Goal: Information Seeking & Learning: Learn about a topic

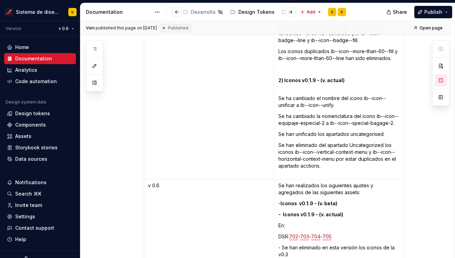
scroll to position [0, 216]
click at [274, 12] on div "Estilos" at bounding box center [282, 12] width 16 height 7
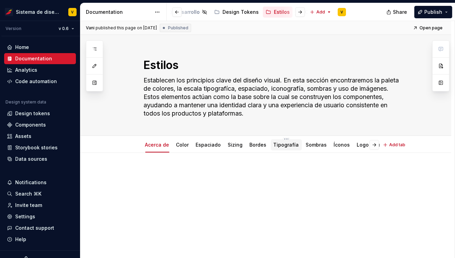
click at [283, 145] on link "Tipografía" at bounding box center [287, 145] width 26 height 6
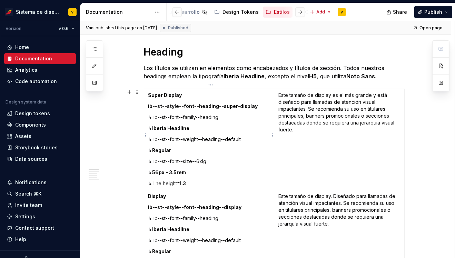
scroll to position [152, 0]
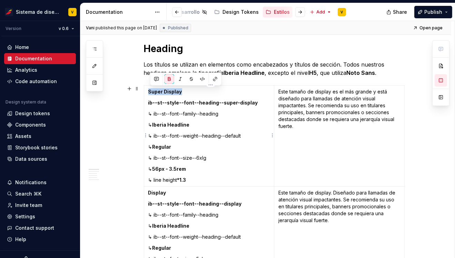
drag, startPoint x: 150, startPoint y: 90, endPoint x: 187, endPoint y: 92, distance: 37.0
click at [187, 92] on p "Super Display" at bounding box center [209, 91] width 122 height 7
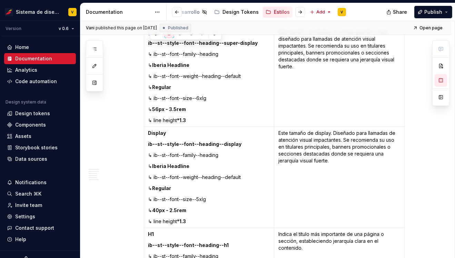
scroll to position [224, 0]
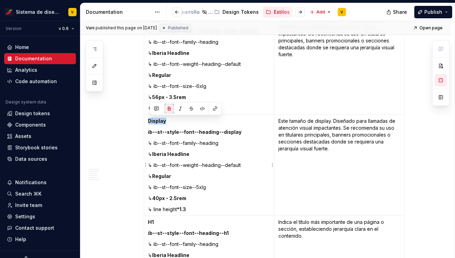
drag, startPoint x: 150, startPoint y: 120, endPoint x: 166, endPoint y: 121, distance: 15.6
click at [166, 121] on strong "Display" at bounding box center [157, 121] width 18 height 6
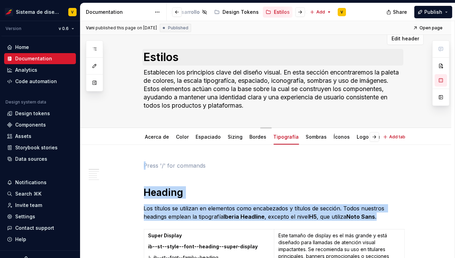
scroll to position [0, 0]
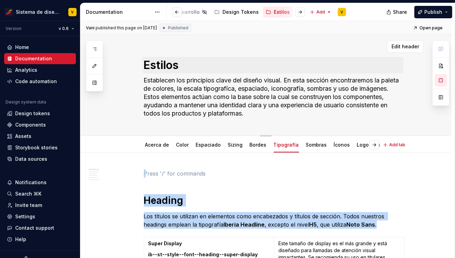
drag, startPoint x: 150, startPoint y: 51, endPoint x: 180, endPoint y: 59, distance: 31.1
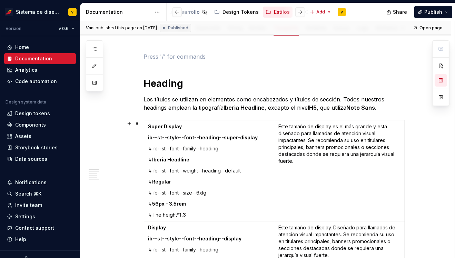
scroll to position [119, 0]
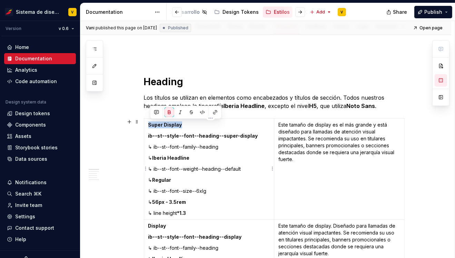
drag, startPoint x: 150, startPoint y: 125, endPoint x: 181, endPoint y: 126, distance: 31.1
click at [182, 126] on strong "Super Display" at bounding box center [165, 125] width 34 height 6
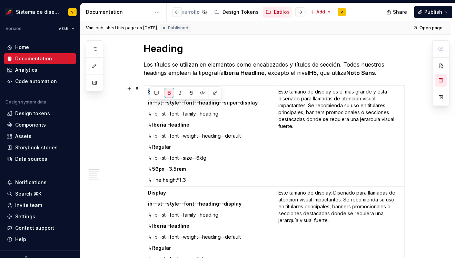
scroll to position [187, 0]
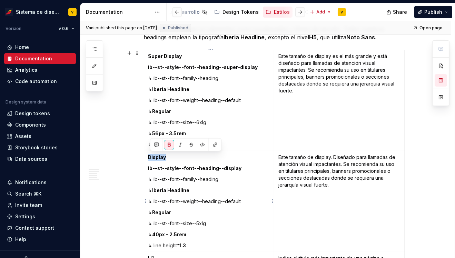
drag, startPoint x: 150, startPoint y: 156, endPoint x: 167, endPoint y: 156, distance: 16.6
click at [166, 156] on strong "Display" at bounding box center [157, 157] width 18 height 6
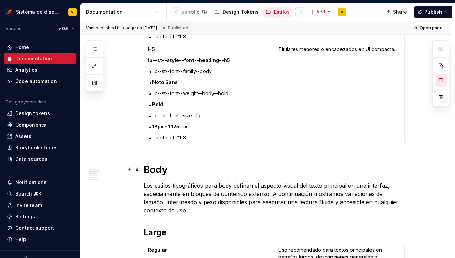
scroll to position [801, 0]
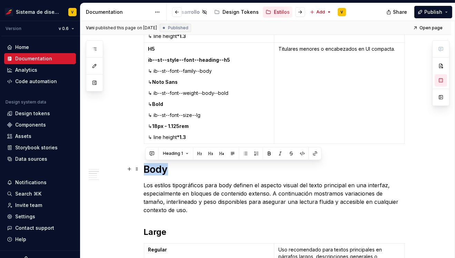
drag, startPoint x: 147, startPoint y: 167, endPoint x: 169, endPoint y: 169, distance: 22.8
click at [170, 169] on h1 "Body" at bounding box center [274, 169] width 261 height 12
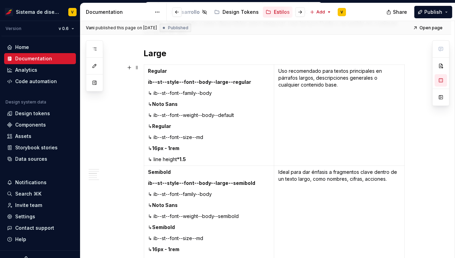
scroll to position [976, 0]
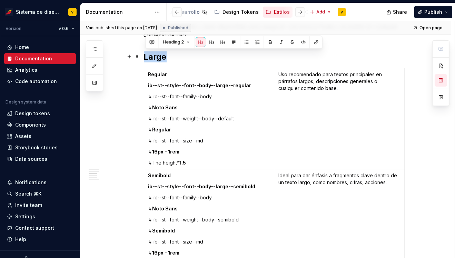
drag, startPoint x: 147, startPoint y: 57, endPoint x: 168, endPoint y: 57, distance: 20.7
click at [168, 57] on h2 "Large" at bounding box center [274, 56] width 261 height 11
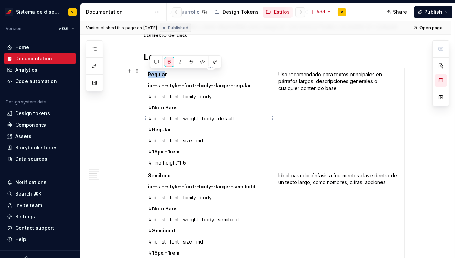
drag, startPoint x: 150, startPoint y: 74, endPoint x: 164, endPoint y: 75, distance: 14.1
click at [165, 75] on strong "Regular" at bounding box center [157, 74] width 19 height 6
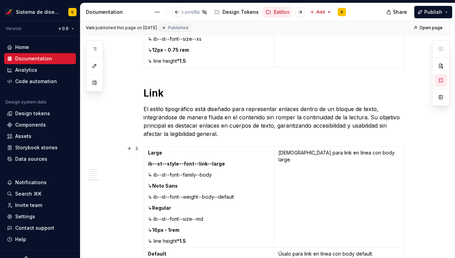
scroll to position [1960, 0]
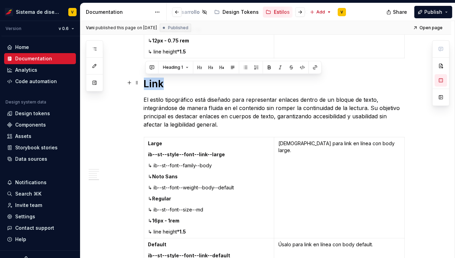
drag, startPoint x: 147, startPoint y: 82, endPoint x: 168, endPoint y: 84, distance: 20.7
click at [168, 84] on h1 "Link" at bounding box center [274, 84] width 261 height 12
click at [155, 84] on h1 "Link" at bounding box center [274, 84] width 261 height 12
drag, startPoint x: 147, startPoint y: 82, endPoint x: 165, endPoint y: 85, distance: 18.4
click at [165, 85] on h1 "Link" at bounding box center [274, 84] width 261 height 12
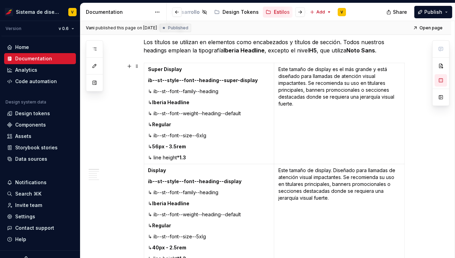
scroll to position [179, 0]
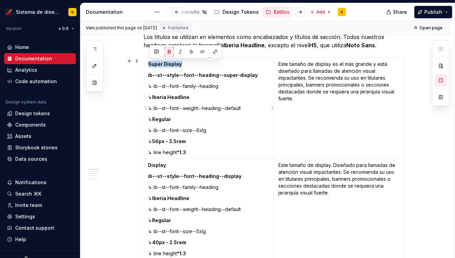
drag, startPoint x: 150, startPoint y: 63, endPoint x: 191, endPoint y: 65, distance: 41.1
click at [191, 65] on p "Super Display" at bounding box center [209, 64] width 122 height 7
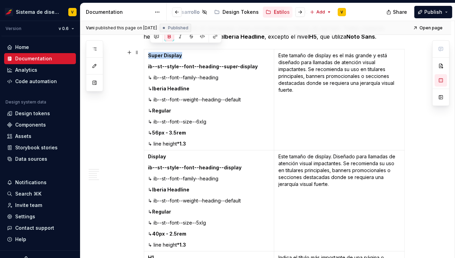
scroll to position [197, 0]
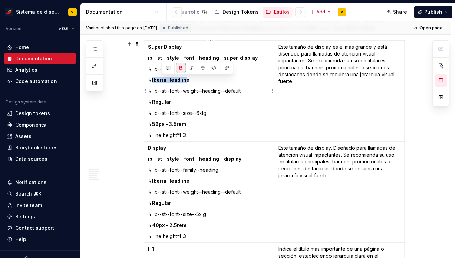
drag, startPoint x: 161, startPoint y: 80, endPoint x: 192, endPoint y: 80, distance: 31.4
click at [192, 80] on p "↳ Iberia Headline" at bounding box center [209, 80] width 122 height 7
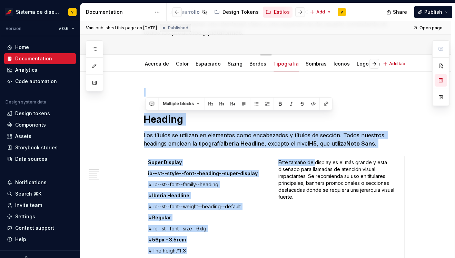
scroll to position [0, 0]
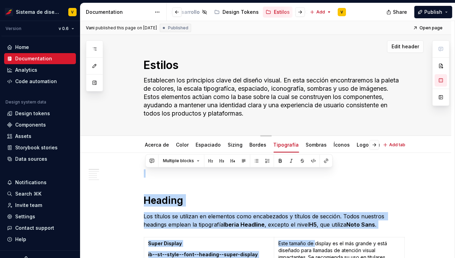
drag, startPoint x: 320, startPoint y: 48, endPoint x: 348, endPoint y: 49, distance: 28.0
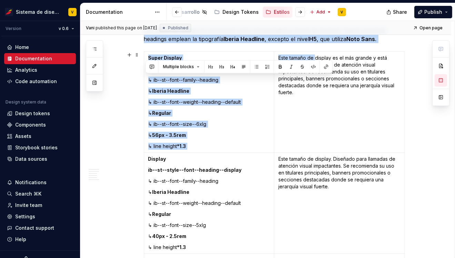
scroll to position [185, 0]
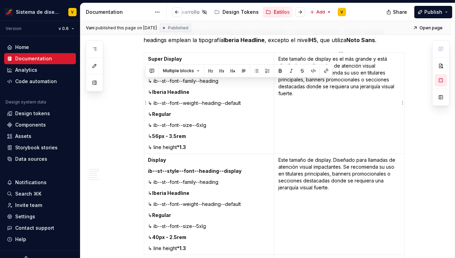
click at [350, 73] on p "Este tamaño de display es el más grande y está diseñado para llamadas de atenci…" at bounding box center [339, 76] width 122 height 41
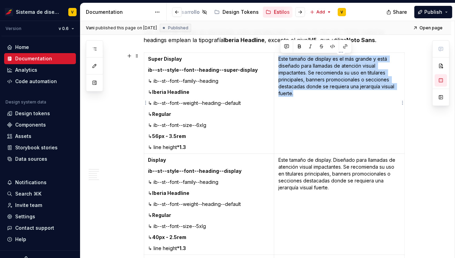
drag, startPoint x: 280, startPoint y: 59, endPoint x: 298, endPoint y: 94, distance: 39.7
click at [298, 94] on p "Este tamaño de display es el más grande y está diseñado para llamadas de atenci…" at bounding box center [339, 76] width 122 height 41
click at [321, 80] on p "Este tamaño de display es el más grande y está diseñado para llamadas de atenci…" at bounding box center [339, 76] width 122 height 41
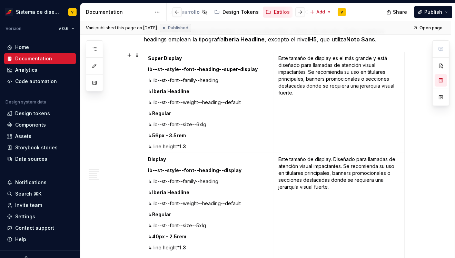
scroll to position [185, 0]
click at [149, 69] on td "Super Display ib--st--style--font--heading--super-display ↳ ib--st--font--famil…" at bounding box center [209, 102] width 130 height 101
click at [254, 69] on p "ib--st--style--font--heading--super-display" at bounding box center [209, 69] width 122 height 7
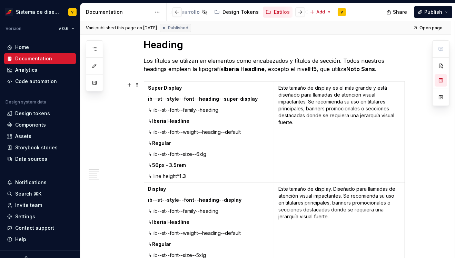
scroll to position [157, 0]
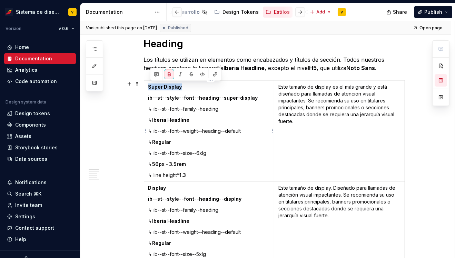
drag, startPoint x: 150, startPoint y: 86, endPoint x: 182, endPoint y: 87, distance: 31.7
click at [182, 87] on strong "Super Display" at bounding box center [165, 87] width 34 height 6
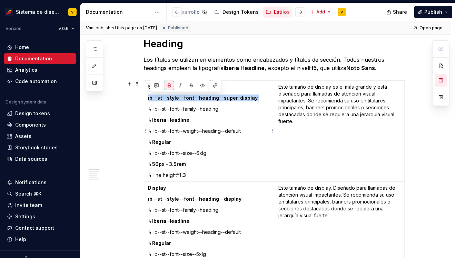
drag, startPoint x: 150, startPoint y: 98, endPoint x: 251, endPoint y: 101, distance: 100.8
click at [251, 101] on td "Super Display ib--st--style--font--heading--super-display ↳ ib--st--font--famil…" at bounding box center [209, 131] width 130 height 101
click at [183, 120] on strong "Iberia Headline" at bounding box center [170, 120] width 37 height 6
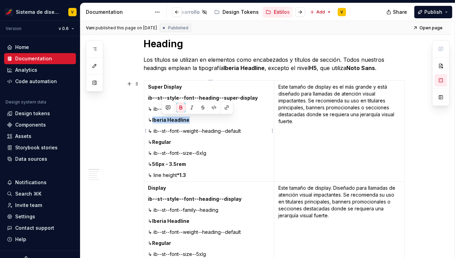
drag, startPoint x: 161, startPoint y: 118, endPoint x: 197, endPoint y: 119, distance: 36.6
click at [197, 119] on p "↳ Iberia Headline" at bounding box center [209, 120] width 122 height 7
click at [243, 11] on div "Diseño" at bounding box center [251, 12] width 17 height 7
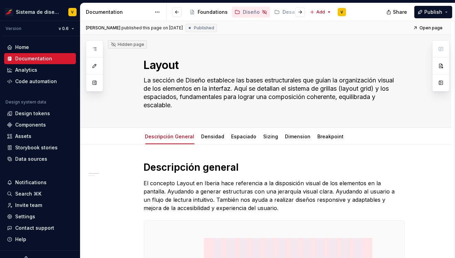
type textarea "*"
